Goal: Information Seeking & Learning: Learn about a topic

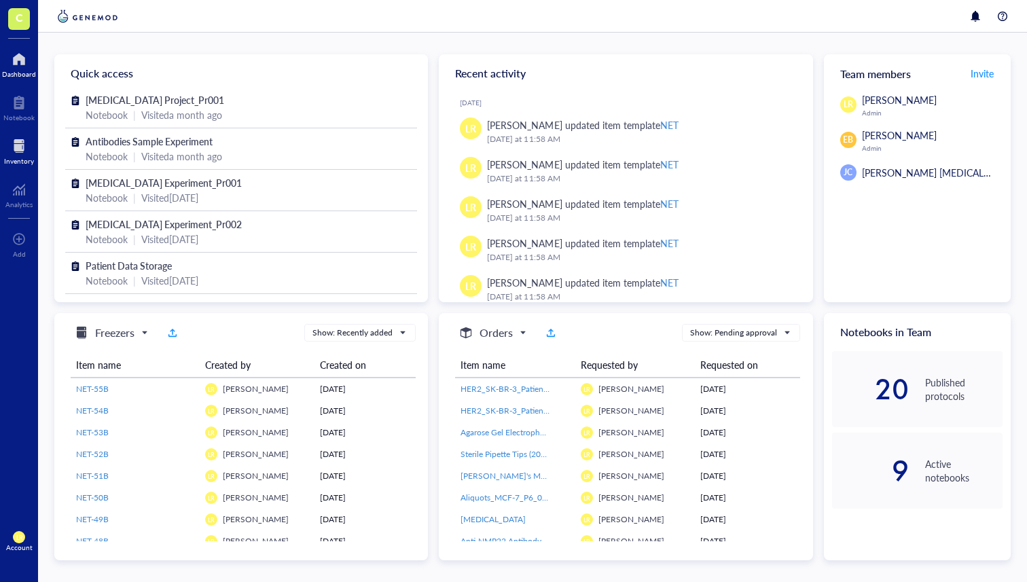
click at [10, 141] on div at bounding box center [19, 146] width 30 height 22
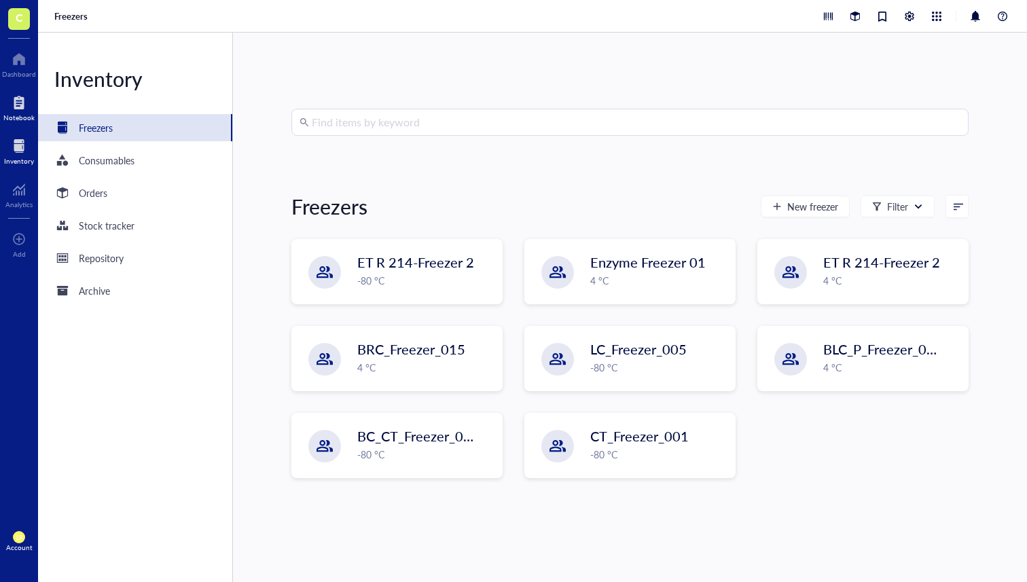
click at [18, 115] on div "Notebook" at bounding box center [18, 117] width 31 height 8
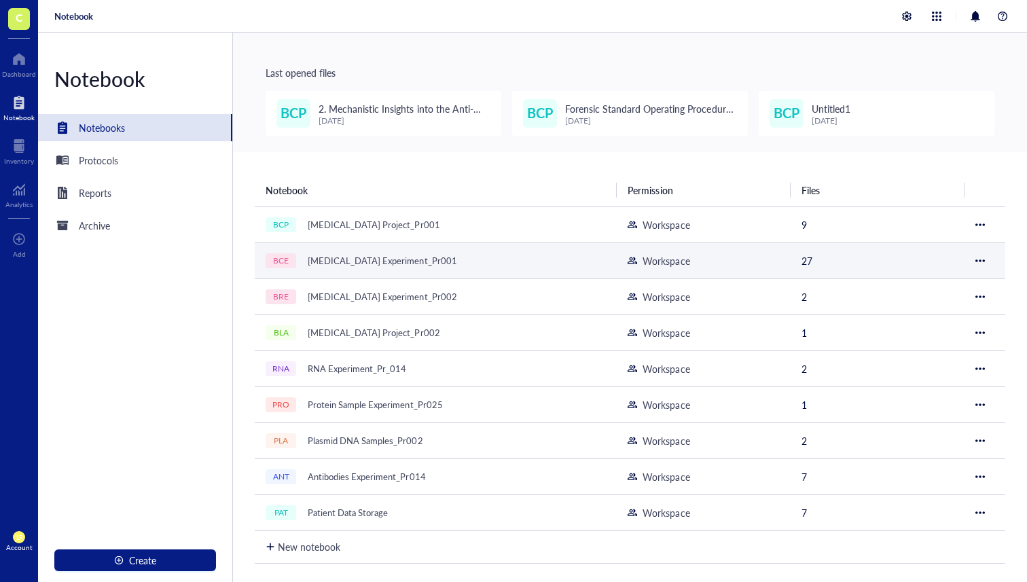
click at [372, 249] on td "BCE [MEDICAL_DATA] Experiment_Pr001" at bounding box center [436, 261] width 362 height 36
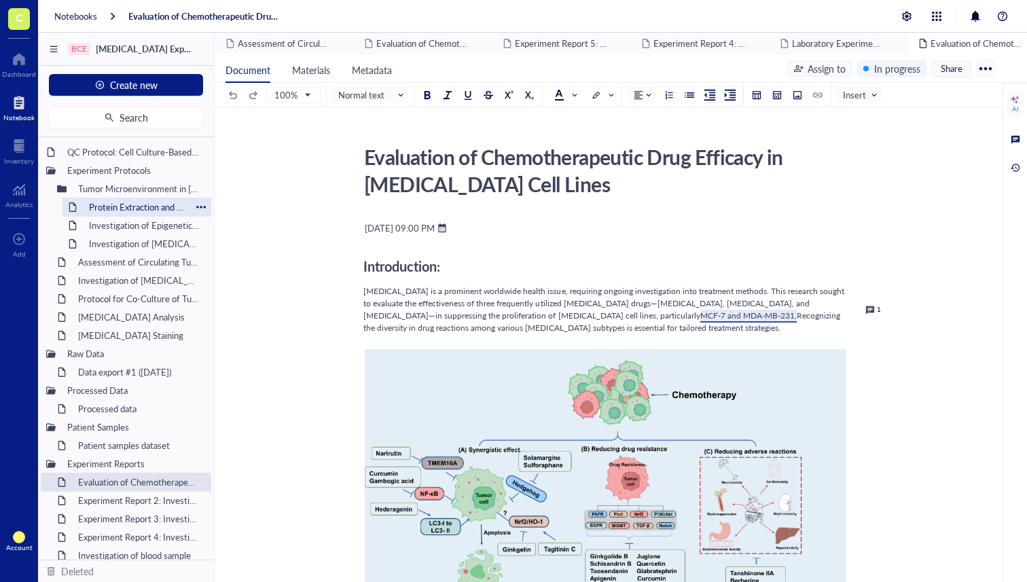
click at [150, 213] on div "Protein Extraction and [MEDICAL_DATA]" at bounding box center [137, 207] width 108 height 19
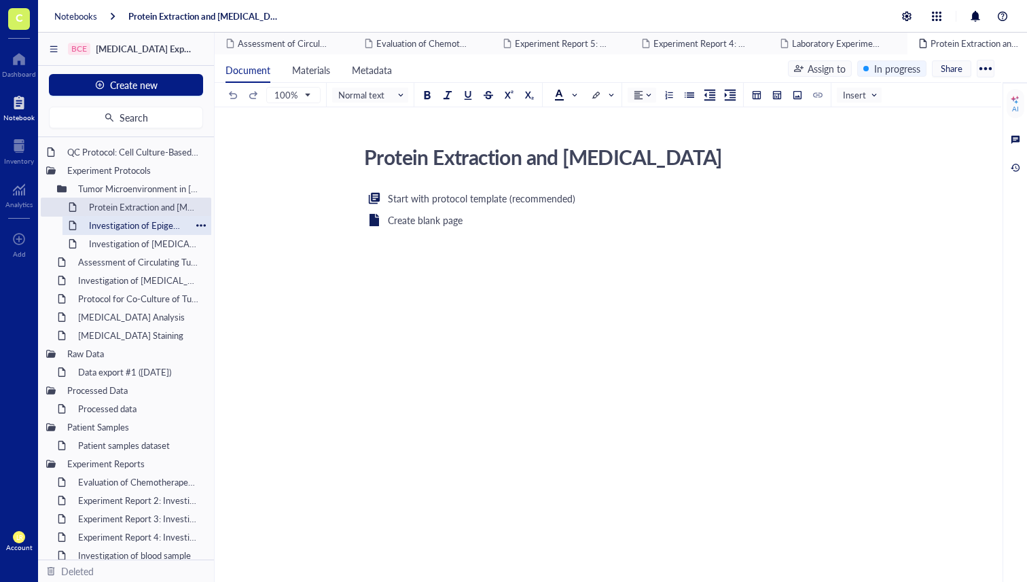
click at [173, 234] on div "Investigation of Epigenetic Modifications in [MEDICAL_DATA] Tumor Samplesitled" at bounding box center [137, 225] width 108 height 19
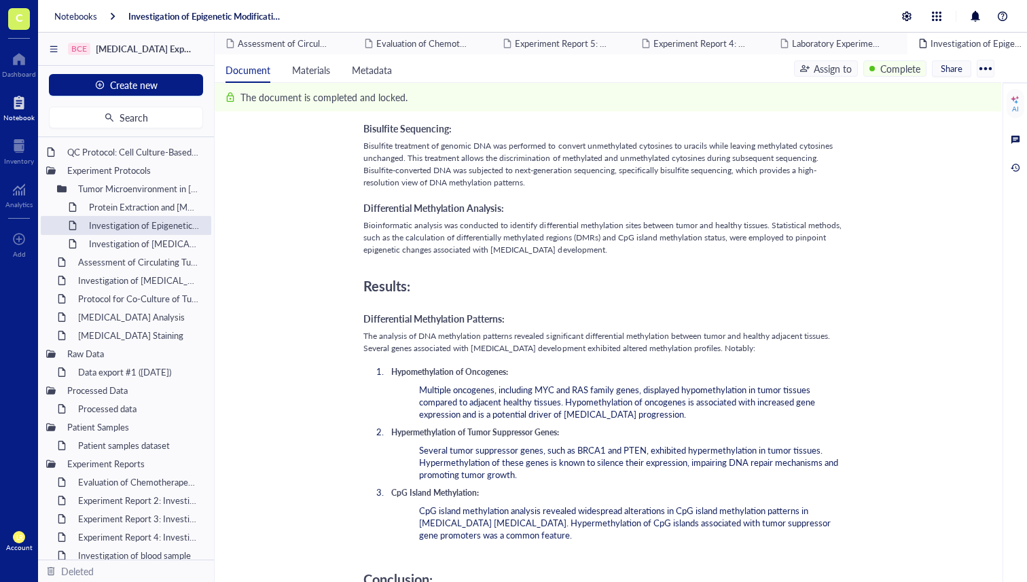
scroll to position [1023, 0]
